Goal: Task Accomplishment & Management: Use online tool/utility

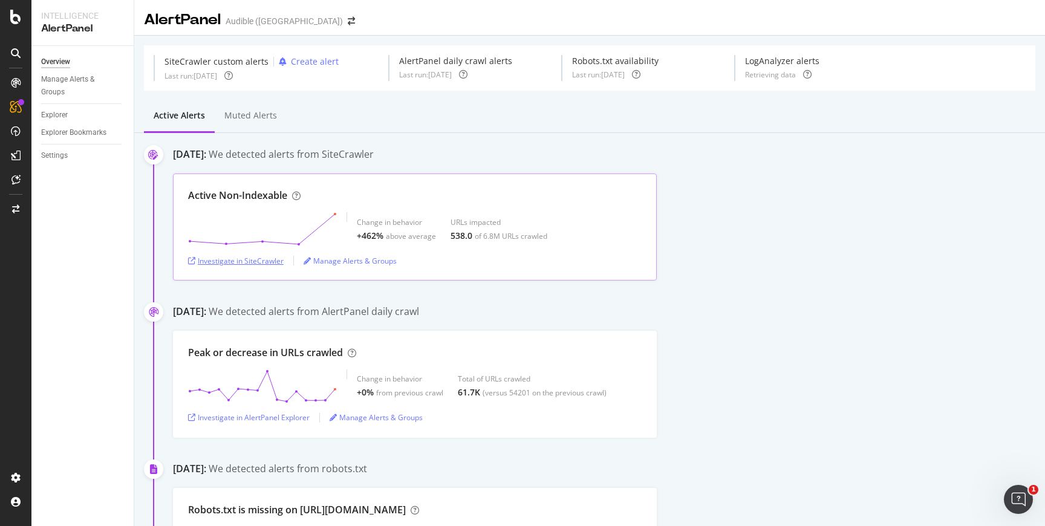
click at [229, 257] on div "Investigate in SiteCrawler" at bounding box center [236, 261] width 96 height 10
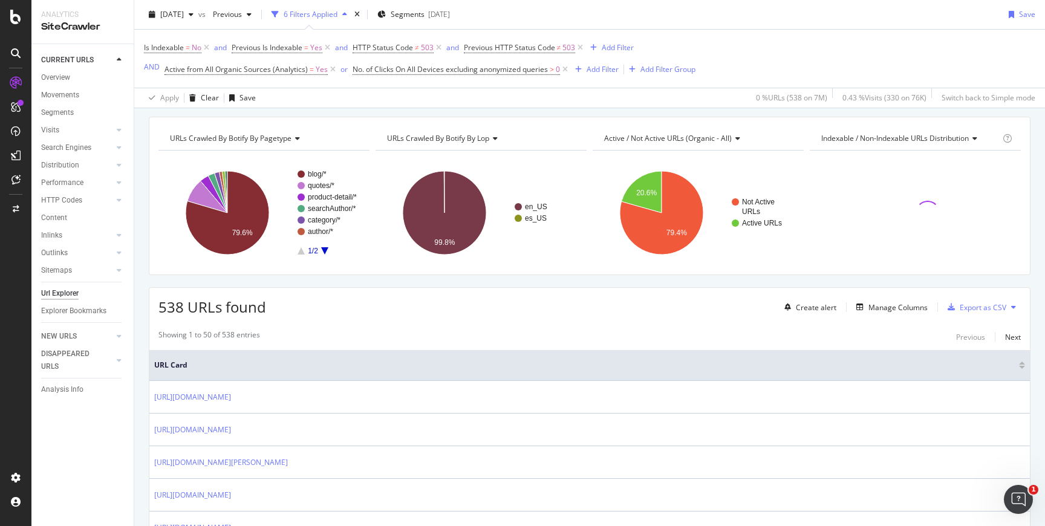
scroll to position [34, 0]
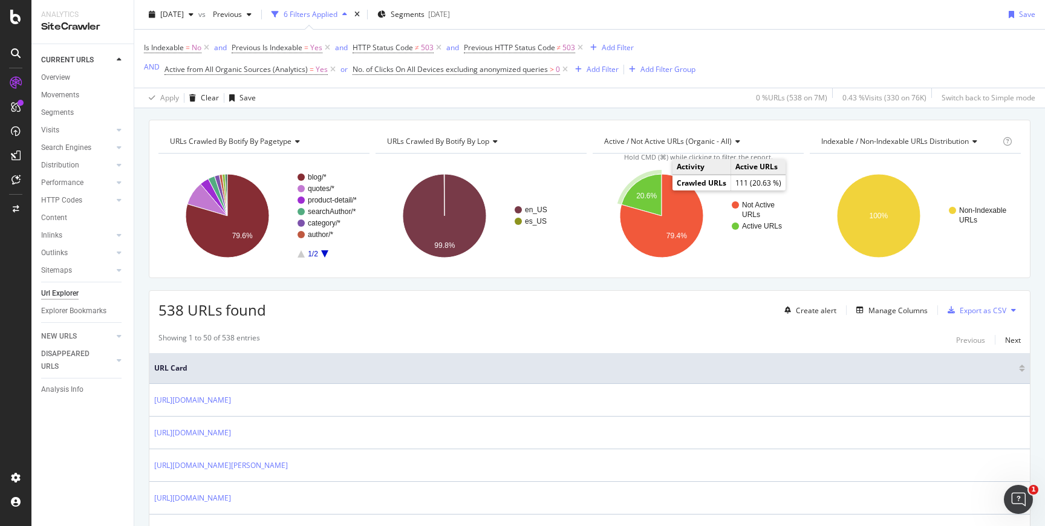
click at [653, 189] on icon "A chart." at bounding box center [642, 195] width 40 height 42
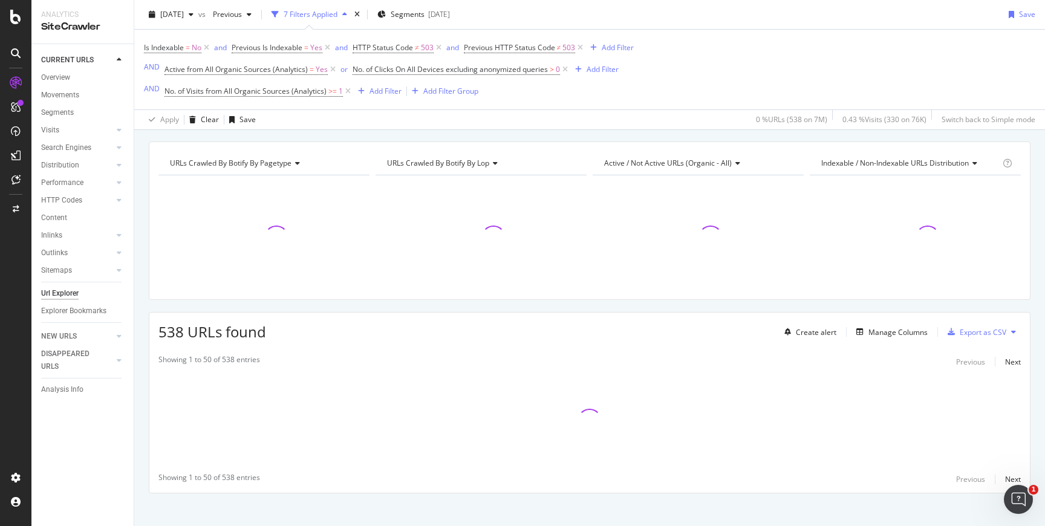
scroll to position [44, 0]
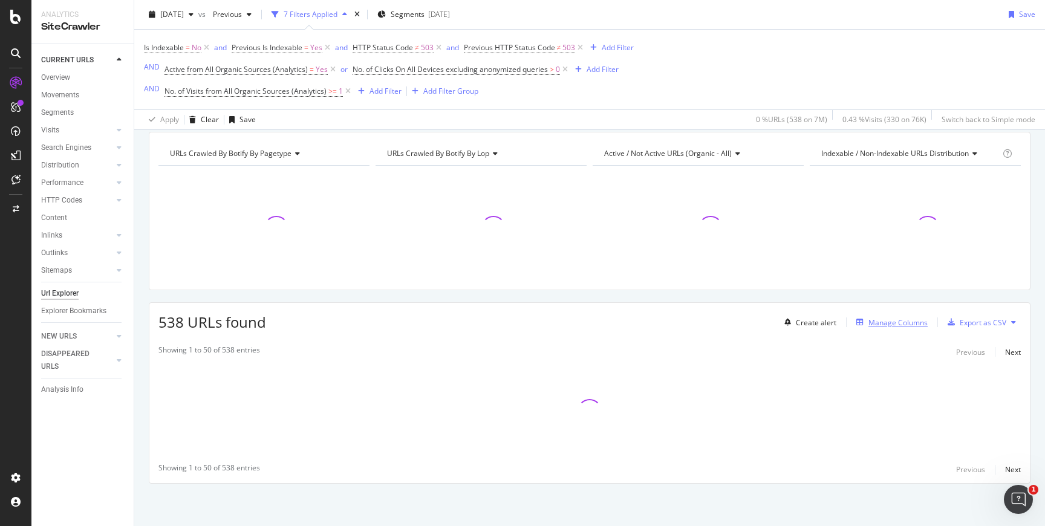
click at [875, 325] on div "Manage Columns" at bounding box center [898, 323] width 59 height 10
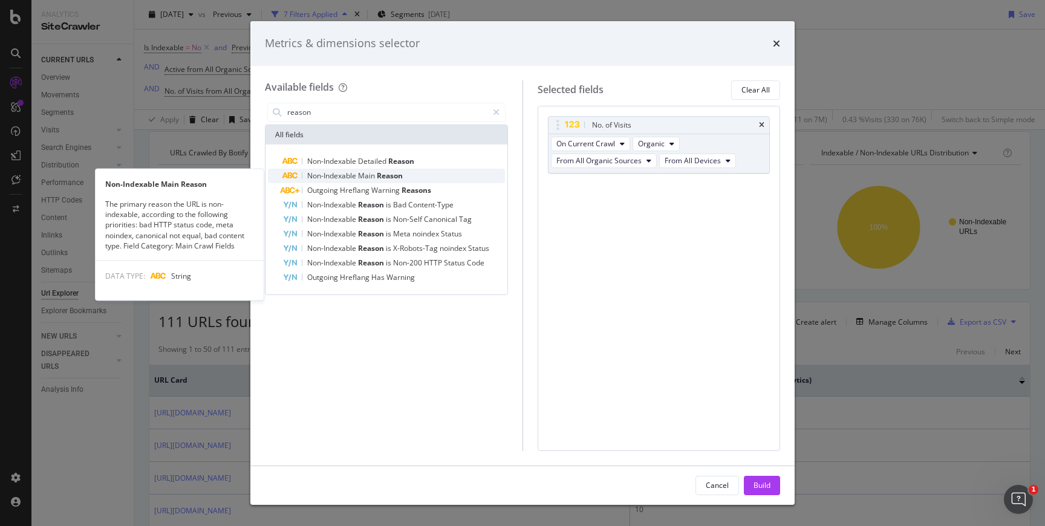
type input "reason"
click at [405, 169] on div "Non-Indexable Main Reason" at bounding box center [393, 176] width 223 height 15
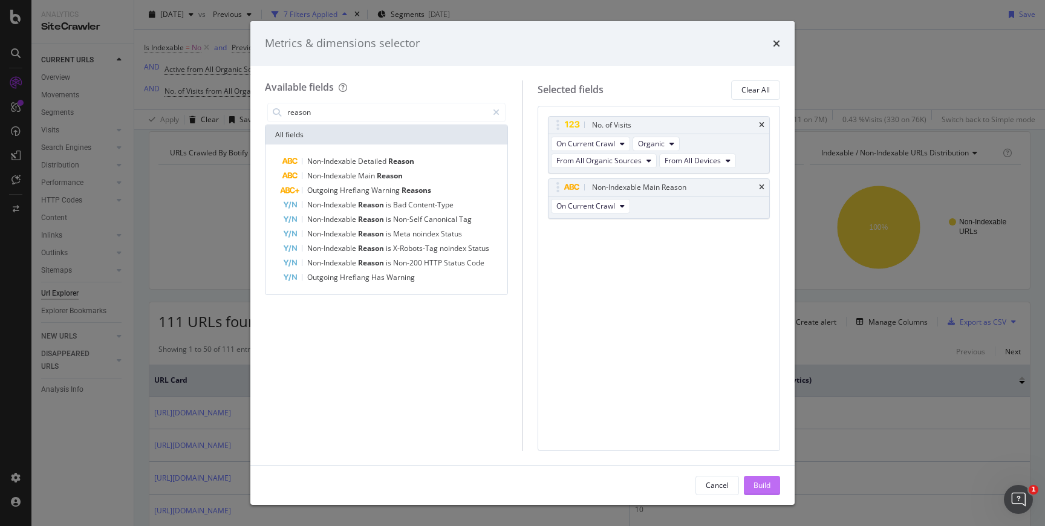
click at [774, 487] on button "Build" at bounding box center [762, 485] width 36 height 19
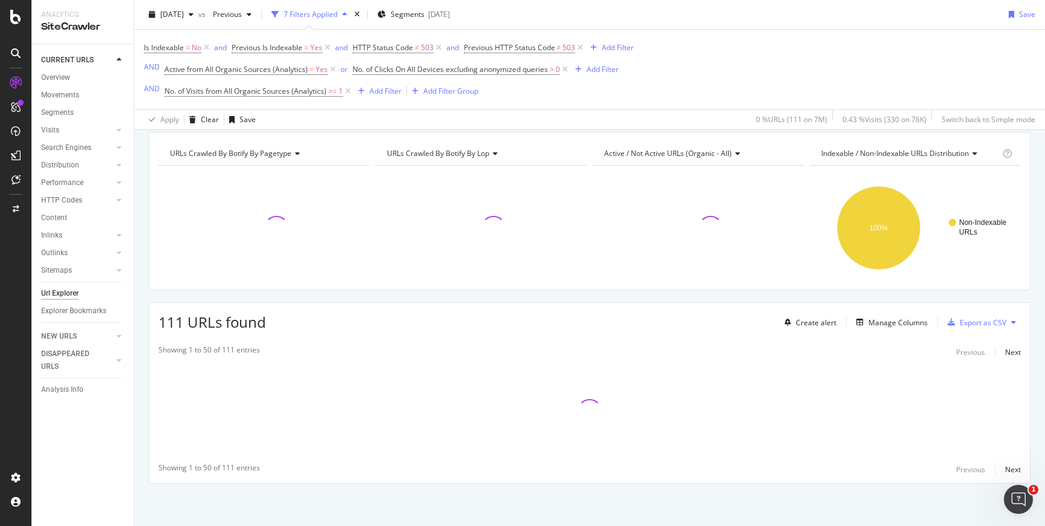
click at [863, 166] on div "Non-Indexable URLs 100% Is Indexable Crawled URLs Non-Indexable URLs 111 URLs" at bounding box center [915, 223] width 211 height 115
click at [874, 155] on span "Indexable / Non-Indexable URLs distribution" at bounding box center [895, 153] width 148 height 10
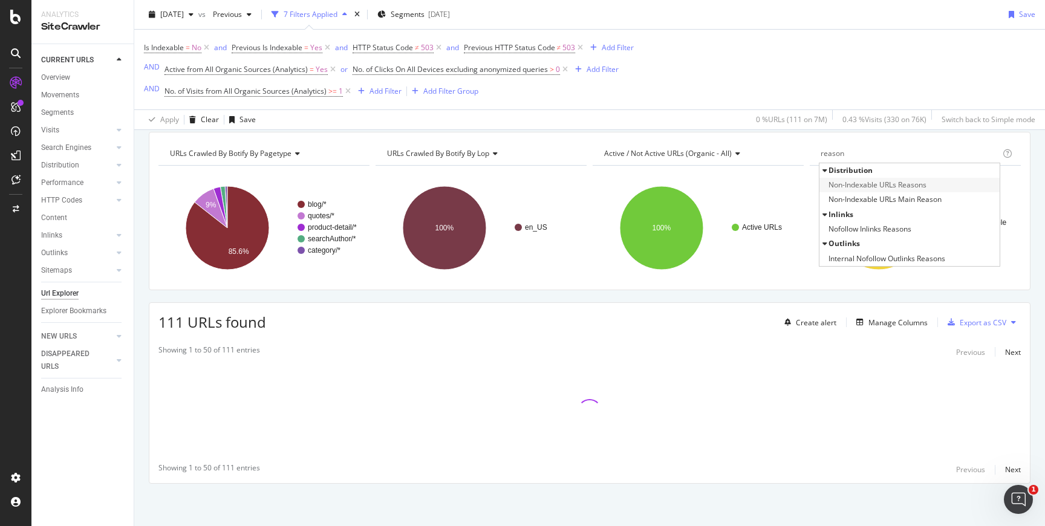
type input "reason"
click at [901, 186] on span "Non-Indexable URLs Reasons" at bounding box center [878, 185] width 98 height 12
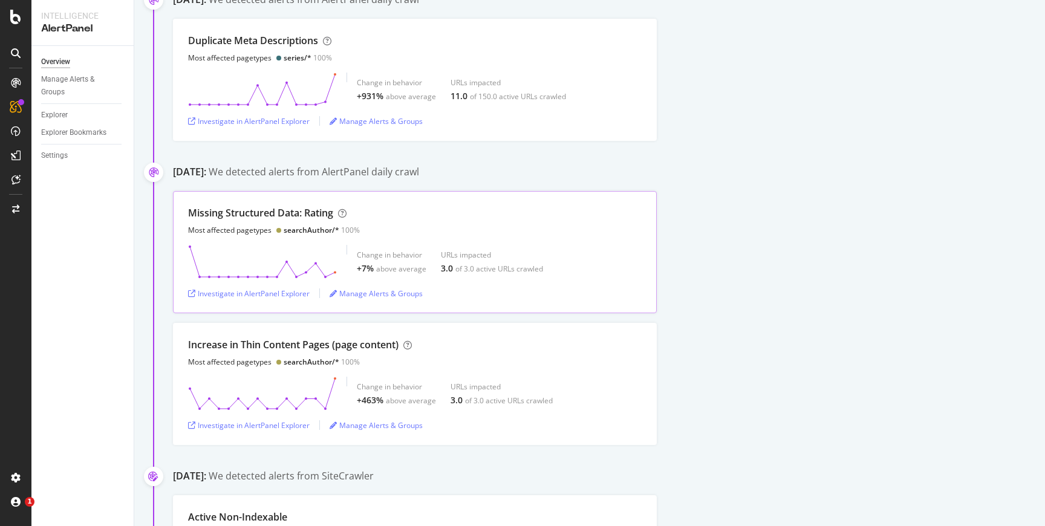
scroll to position [290, 0]
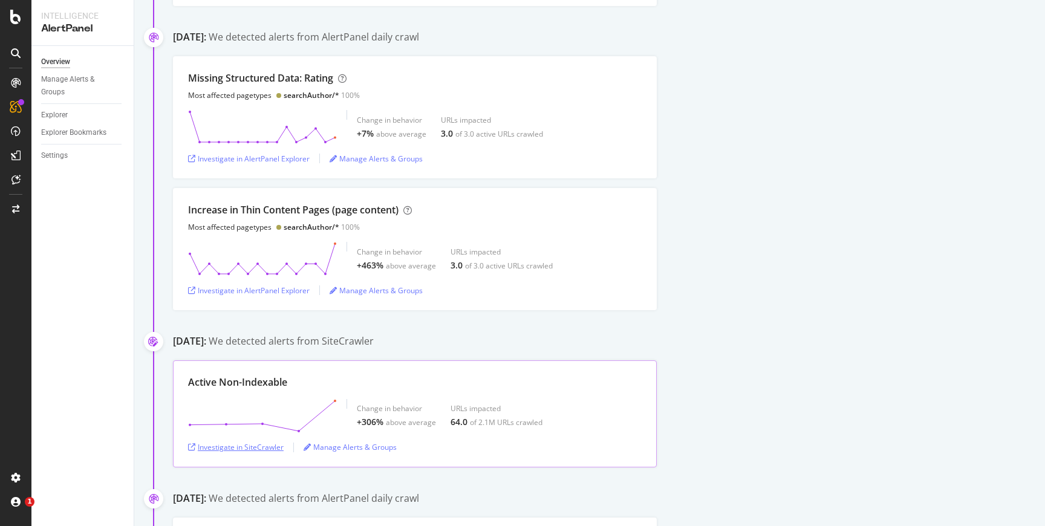
click at [262, 446] on div "Investigate in SiteCrawler" at bounding box center [236, 447] width 96 height 10
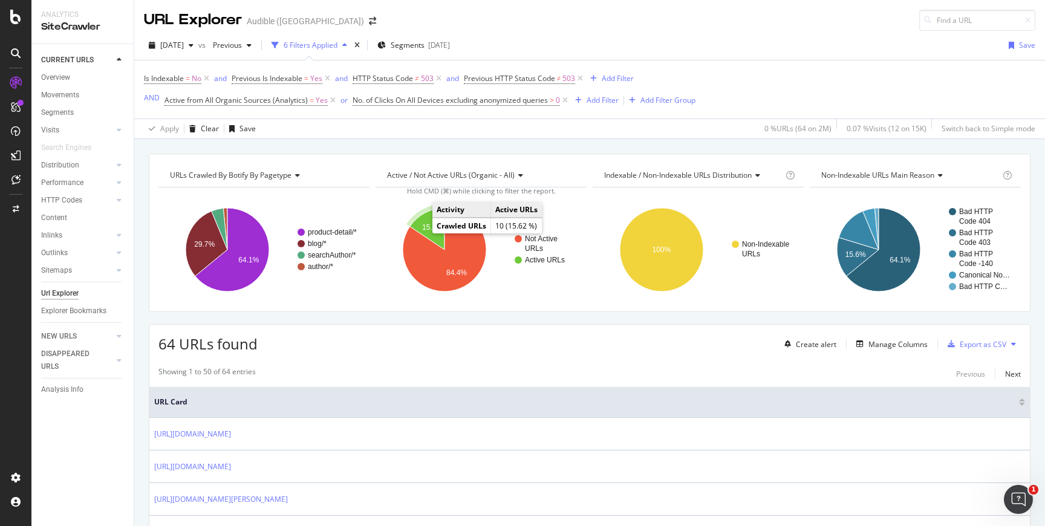
click at [429, 230] on text "15.6%" at bounding box center [432, 227] width 21 height 8
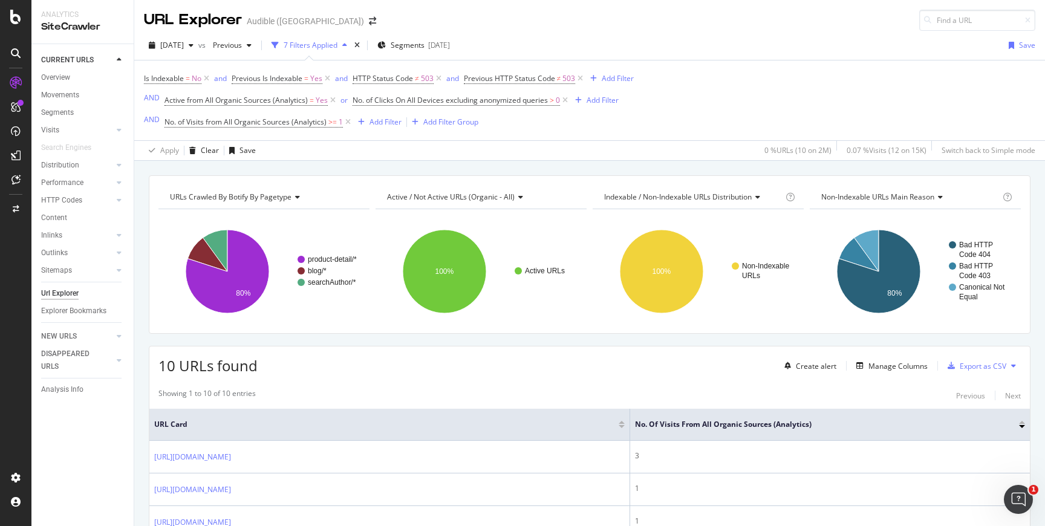
click at [359, 164] on div "URLs Crawled By Botify By pagetype Chart (by Value) Table Expand Export as CSV …" at bounding box center [589, 175] width 911 height 29
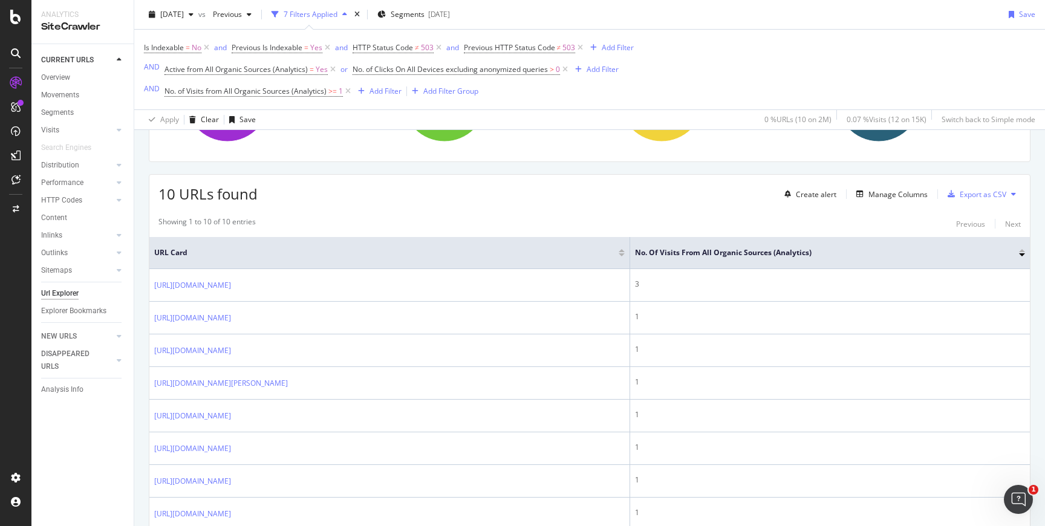
scroll to position [174, 0]
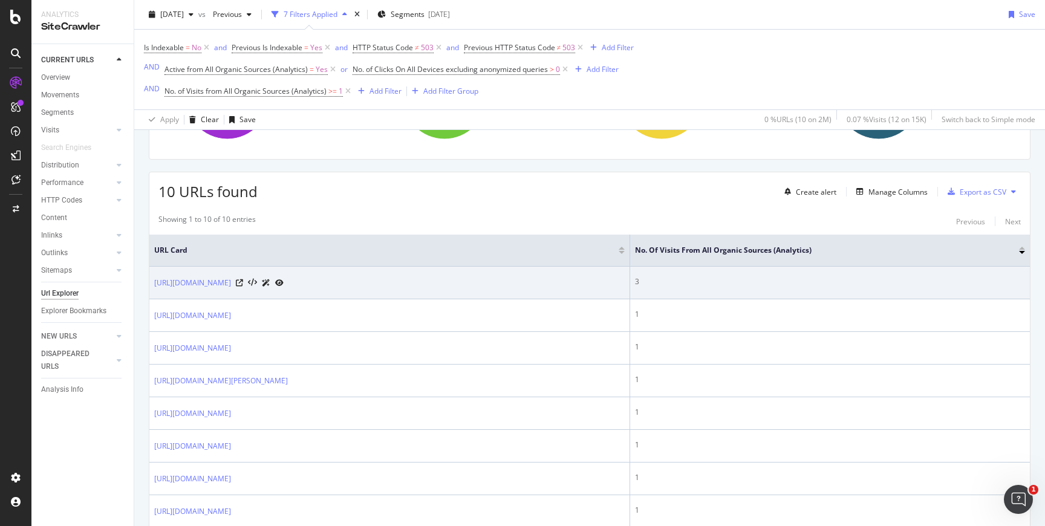
click at [284, 285] on div "https://www.audible.co.uk/pd/From-Blood-and-Ash-Audiobook/1713548119" at bounding box center [218, 282] width 129 height 13
click at [243, 285] on icon at bounding box center [239, 282] width 7 height 7
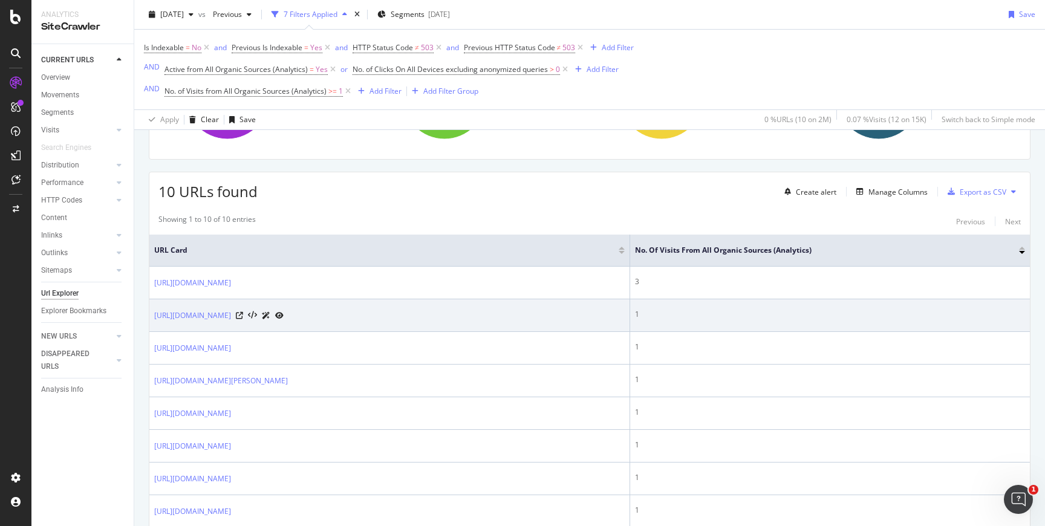
scroll to position [71, 0]
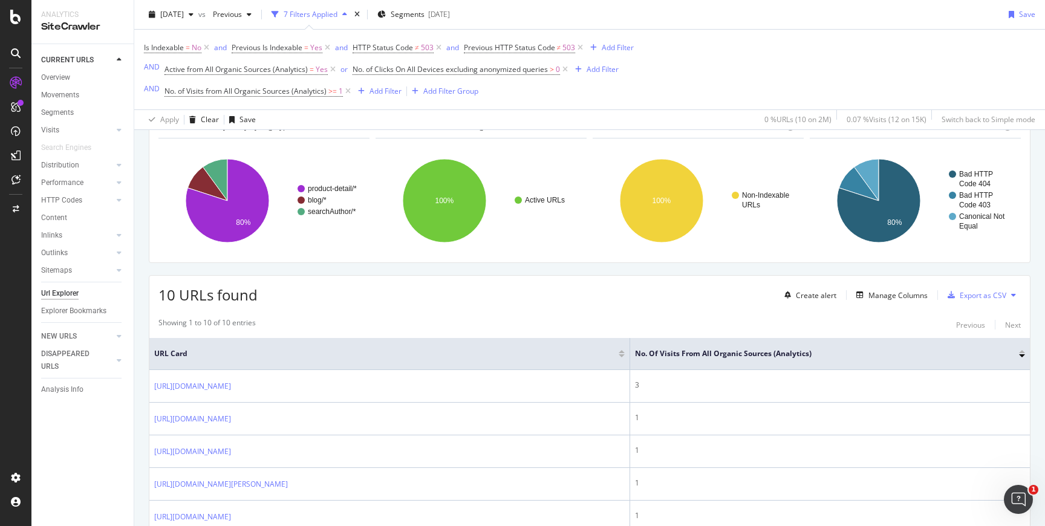
click at [679, 278] on div "10 URLs found Create alert Manage Columns Export as CSV" at bounding box center [589, 291] width 881 height 30
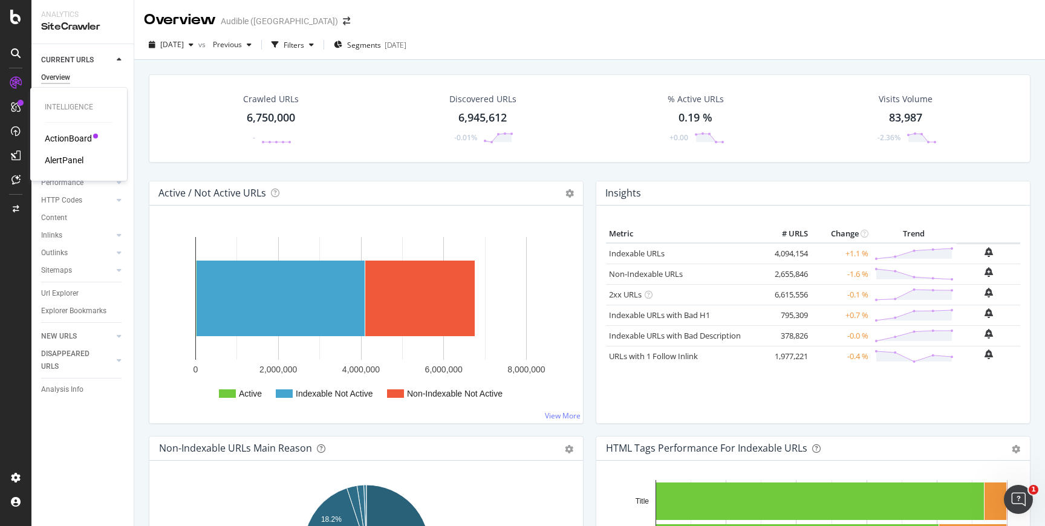
click at [77, 143] on div "ActionBoard" at bounding box center [68, 138] width 47 height 12
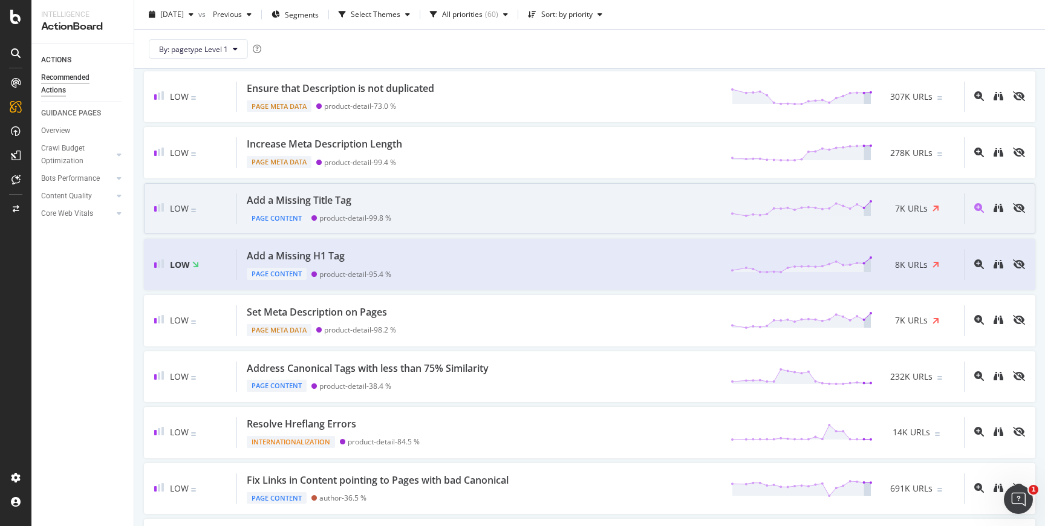
scroll to position [749, 0]
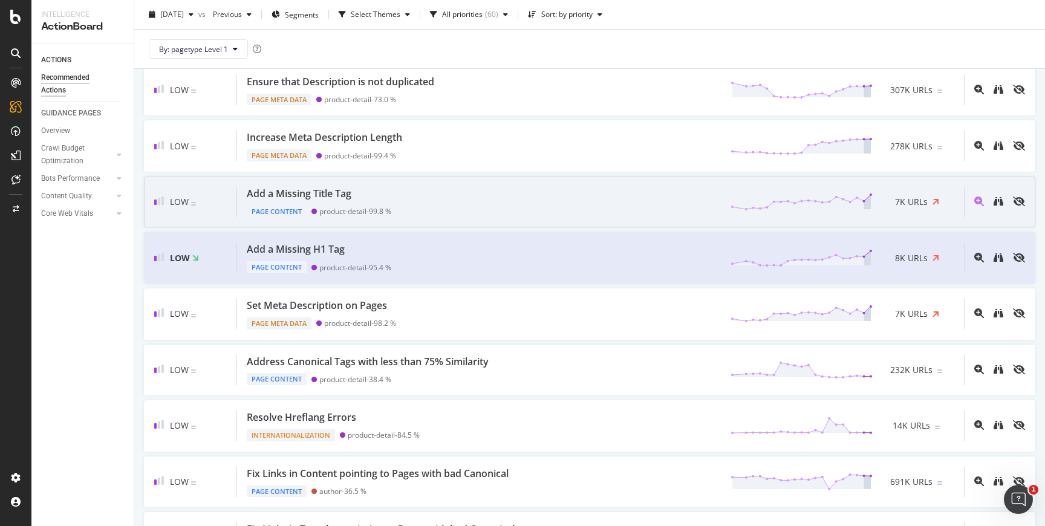
click at [564, 275] on div "Low Add a Missing H1 Tag Page Content product-detail - 95.4 % 8K URLs" at bounding box center [590, 257] width 892 height 51
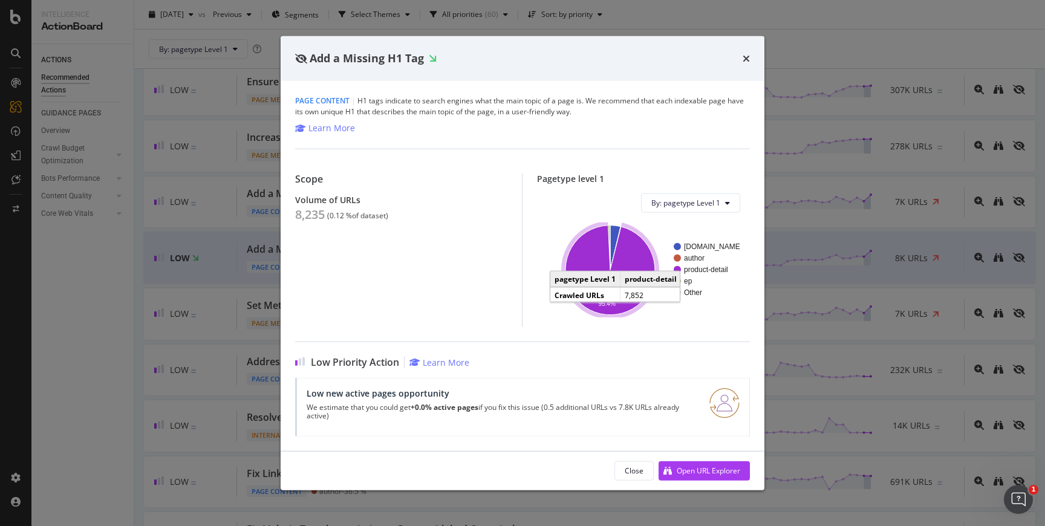
click at [593, 258] on icon "A chart." at bounding box center [611, 270] width 90 height 90
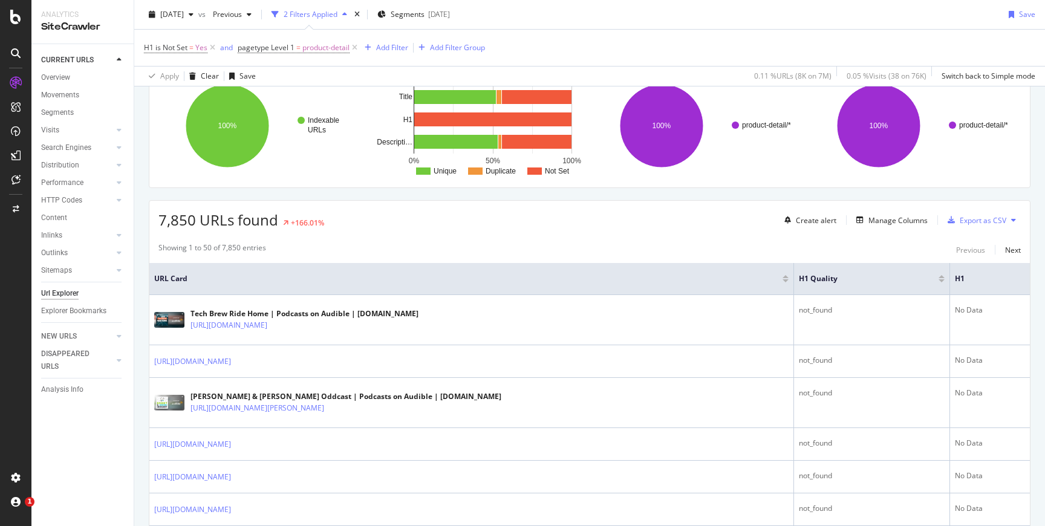
scroll to position [103, 0]
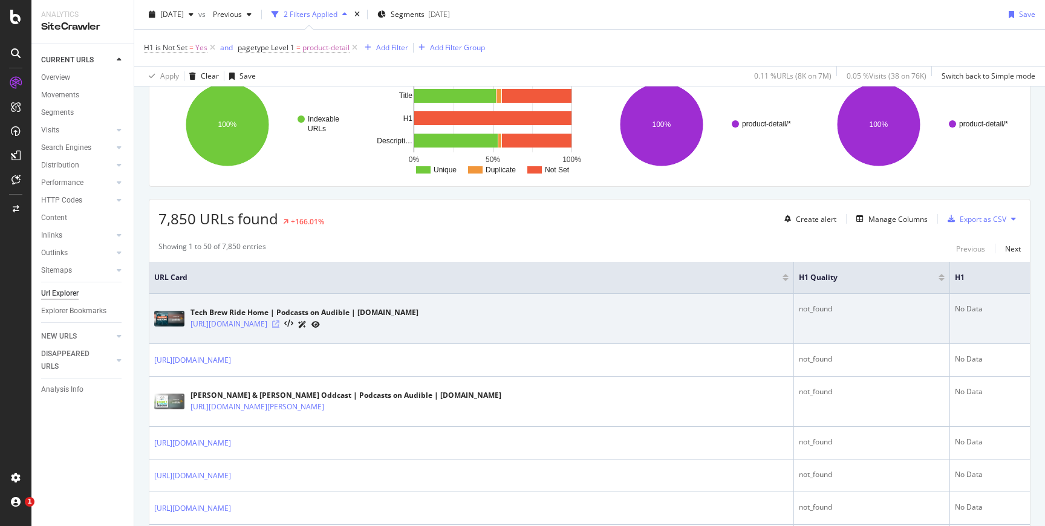
click at [279, 325] on icon at bounding box center [275, 324] width 7 height 7
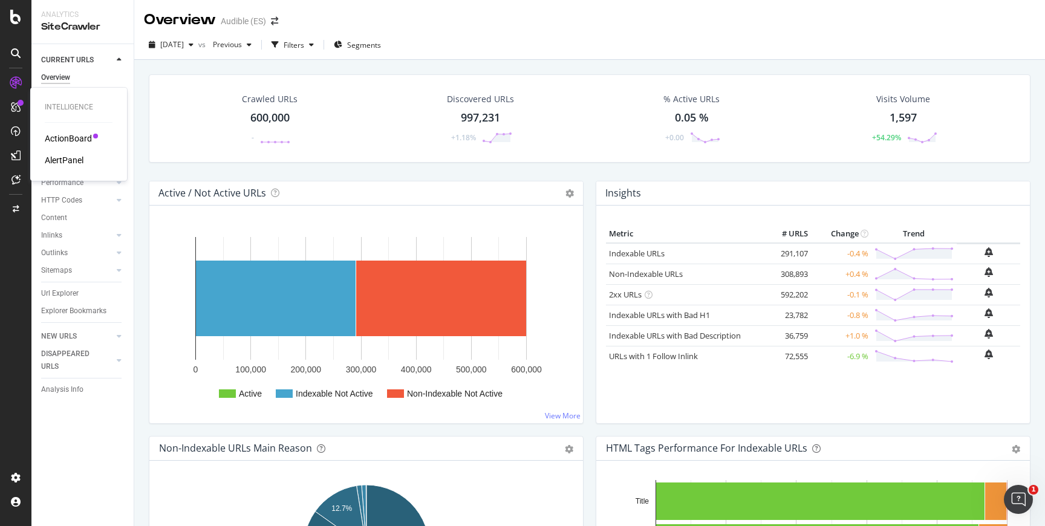
click at [67, 142] on div "ActionBoard" at bounding box center [68, 138] width 47 height 12
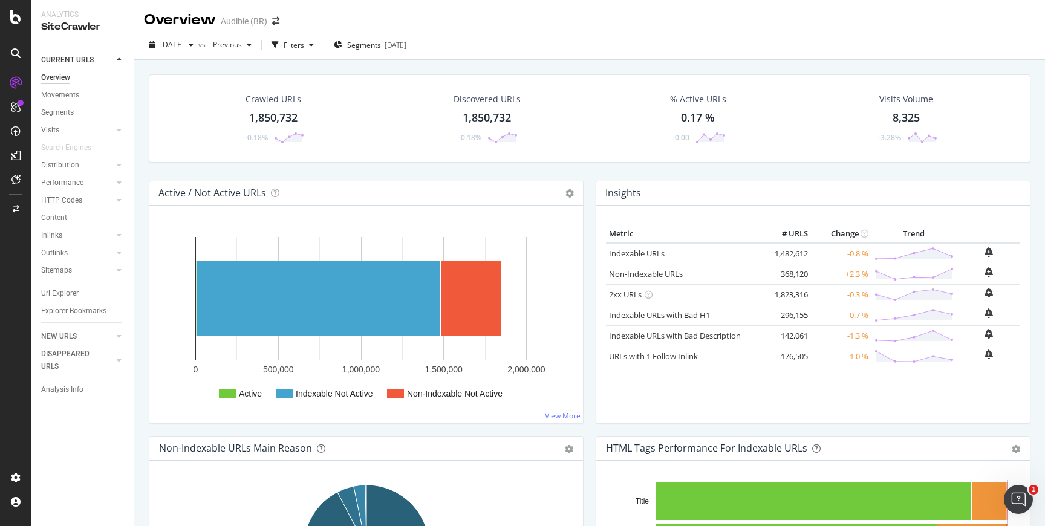
click at [143, 175] on div "Crawled URLs 1,850,732 -0.18% Discovered URLs 1,850,732 -0.18% % Active URLs 0.…" at bounding box center [590, 127] width 894 height 106
click at [74, 137] on div "ActionBoard" at bounding box center [68, 138] width 47 height 12
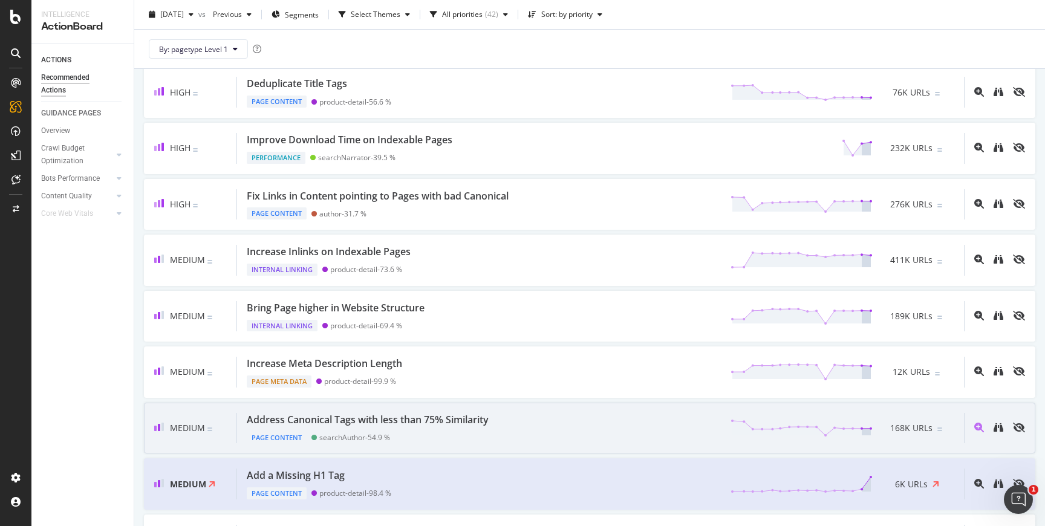
scroll to position [397, 0]
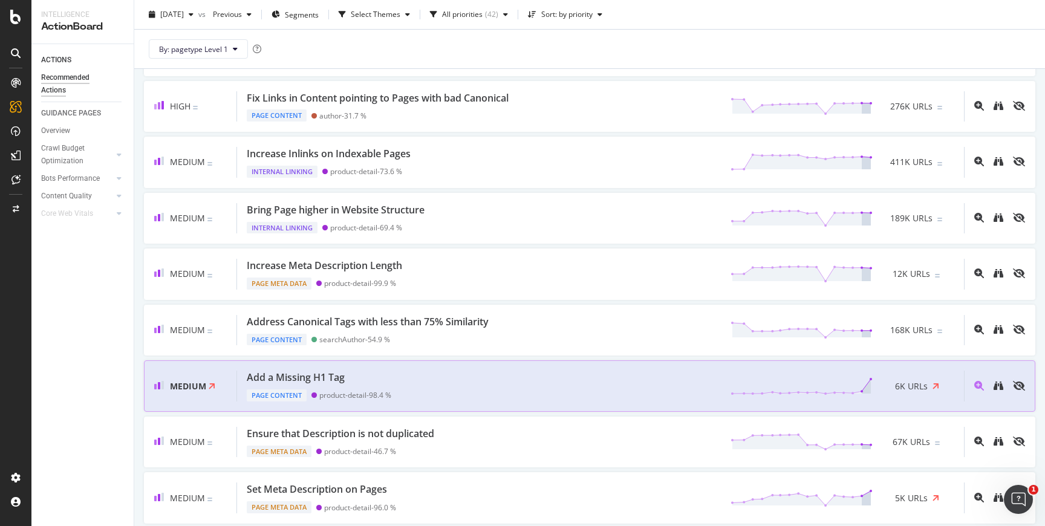
click at [559, 394] on div "Add a Missing H1 Tag Page Content product-detail - 98.4 % 6K URLs" at bounding box center [600, 386] width 727 height 31
